Goal: Transaction & Acquisition: Purchase product/service

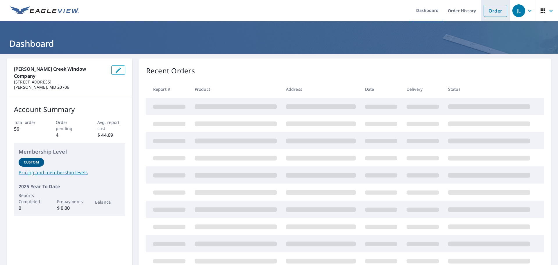
click at [494, 13] on link "Order" at bounding box center [496, 11] width 24 height 12
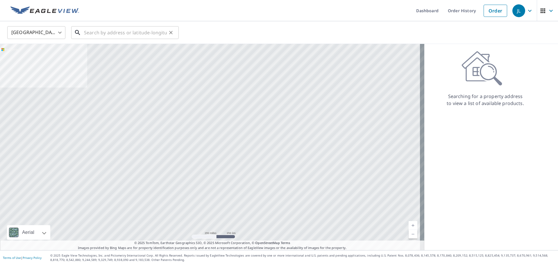
click at [133, 30] on input "text" at bounding box center [125, 32] width 83 height 16
paste input "t [STREET_ADDRESS]"
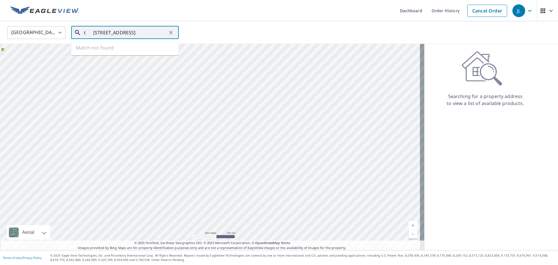
drag, startPoint x: 94, startPoint y: 34, endPoint x: 18, endPoint y: 32, distance: 76.8
click at [20, 33] on div "United States [GEOGRAPHIC_DATA] ​ t 12911 Poppy Seed Court ​ Match not found" at bounding box center [277, 33] width 548 height 14
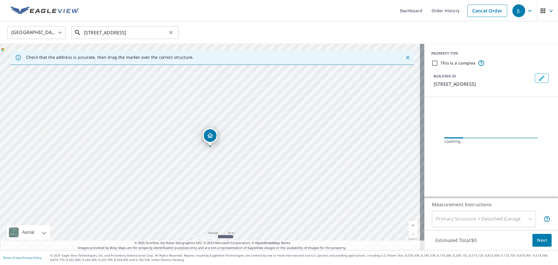
click at [147, 35] on input "[STREET_ADDRESS]" at bounding box center [125, 32] width 83 height 16
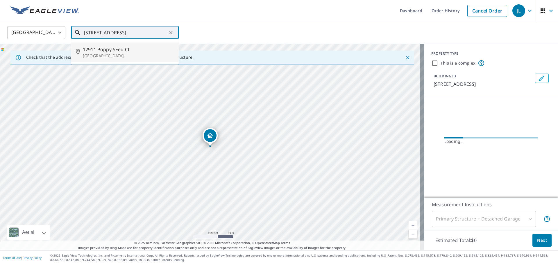
click at [129, 56] on p "[GEOGRAPHIC_DATA]" at bounding box center [128, 56] width 91 height 6
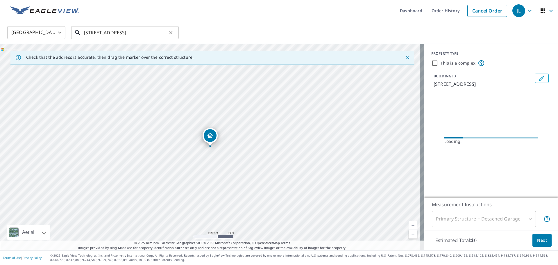
click at [119, 32] on input "[STREET_ADDRESS]" at bounding box center [125, 32] width 83 height 16
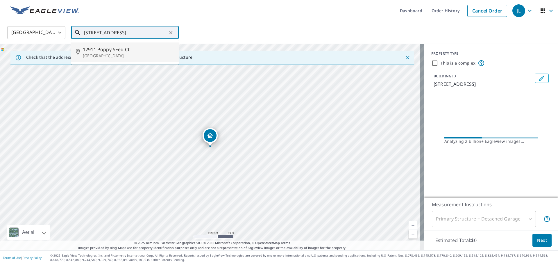
click at [130, 51] on span "12911 Poppy SEed Ct" at bounding box center [128, 49] width 91 height 7
type input "[STREET_ADDRESS]"
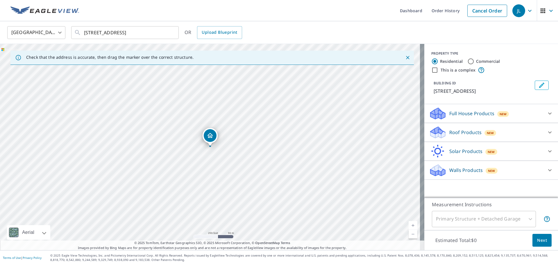
click at [500, 116] on span "New" at bounding box center [503, 114] width 7 height 5
click at [456, 117] on p "Full House Products" at bounding box center [472, 113] width 45 height 7
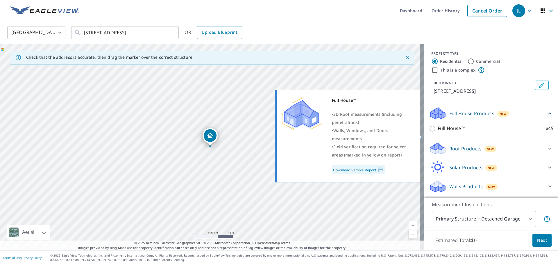
click at [438, 132] on p "Full House™" at bounding box center [451, 128] width 27 height 7
click at [438, 132] on input "Full House™ $45" at bounding box center [433, 128] width 9 height 7
checkbox input "true"
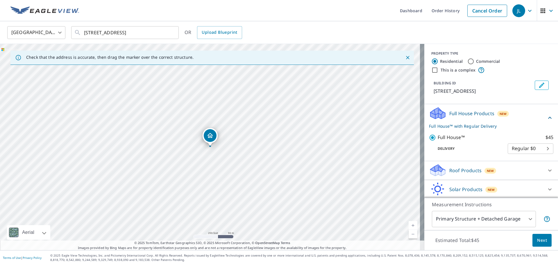
click at [537, 241] on span "Next" at bounding box center [542, 240] width 10 height 7
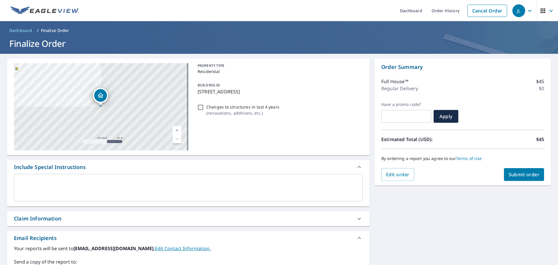
click at [514, 175] on span "Submit order" at bounding box center [524, 174] width 31 height 6
checkbox input "true"
